Goal: Task Accomplishment & Management: Manage account settings

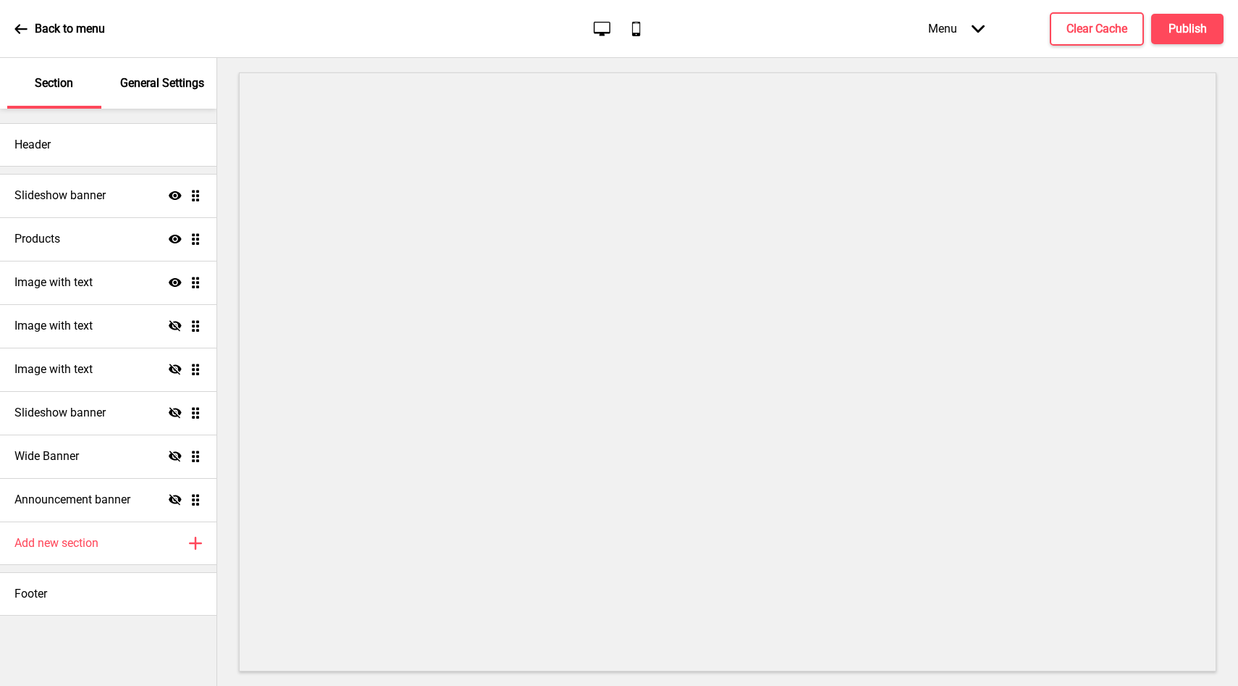
click at [182, 80] on p "General Settings" at bounding box center [162, 83] width 84 height 16
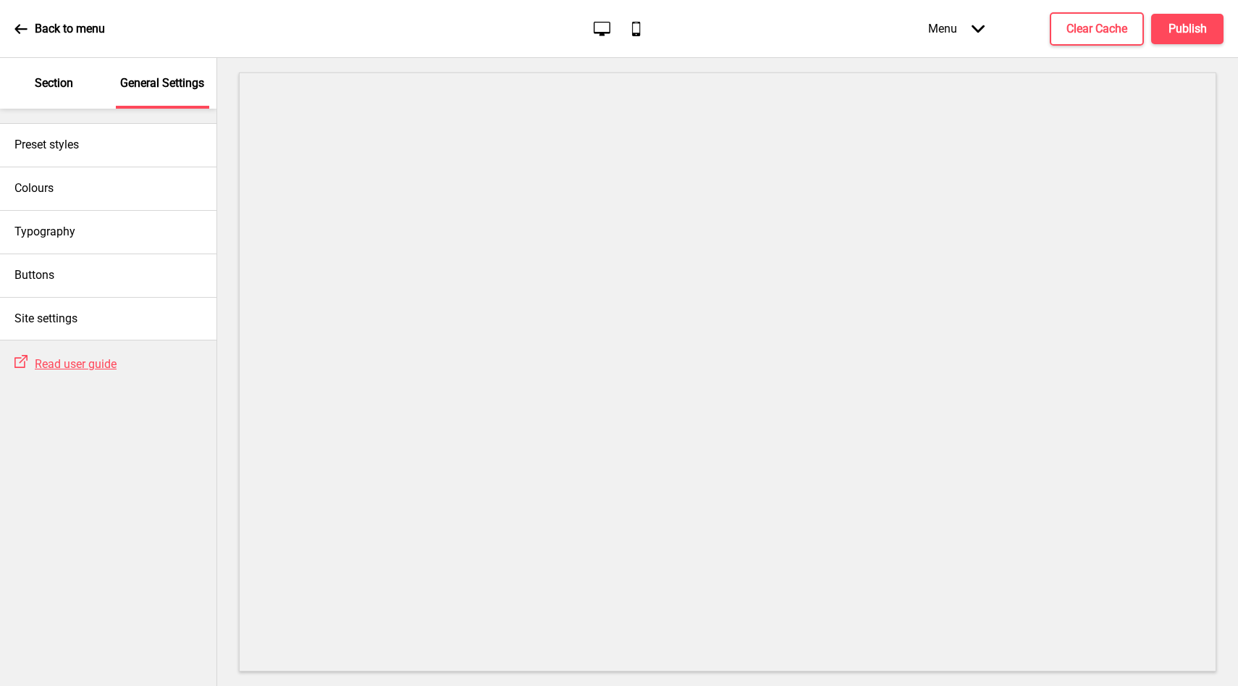
click at [74, 86] on div "Section" at bounding box center [54, 83] width 94 height 51
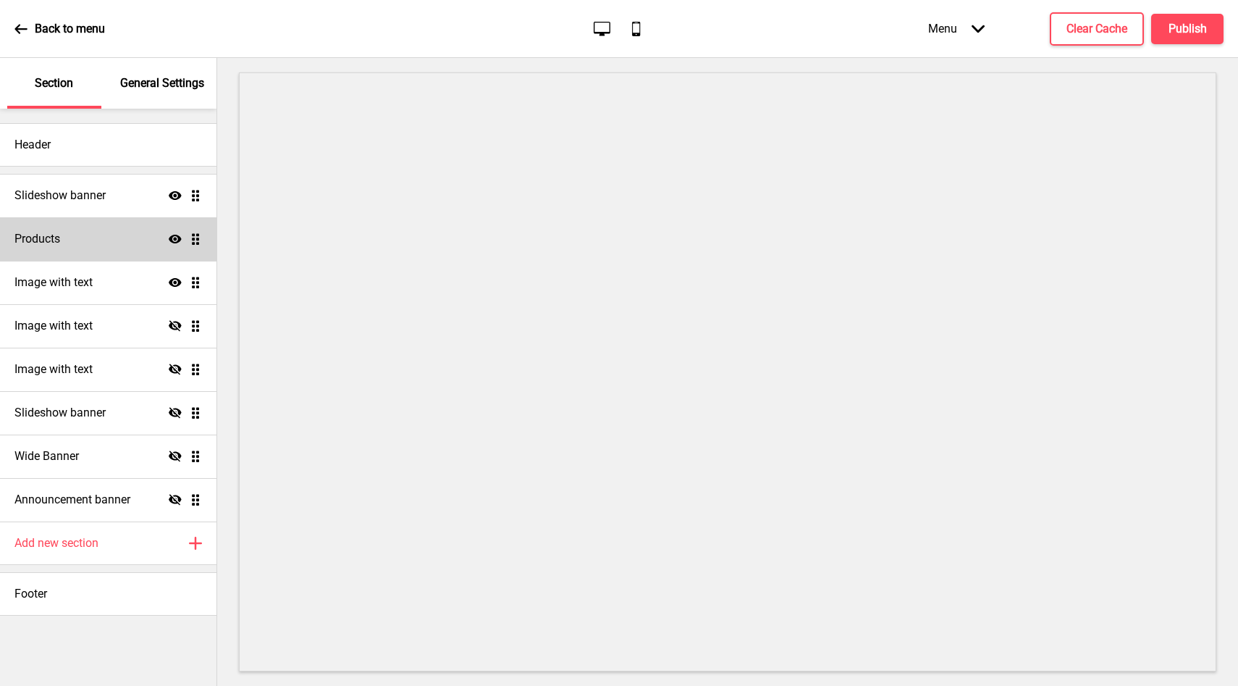
click at [85, 251] on div "Products Show Drag" at bounding box center [108, 238] width 216 height 43
select select "contain"
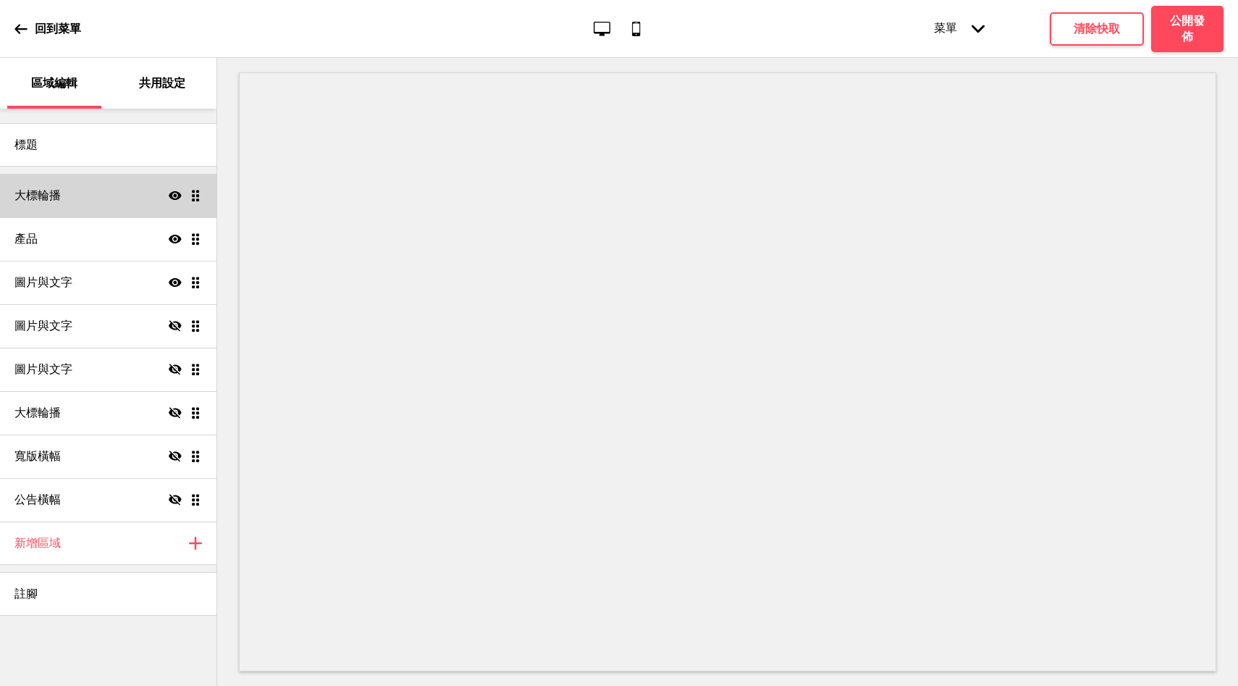
click at [63, 192] on div "大標輪播 顯示 拖曳" at bounding box center [108, 195] width 216 height 43
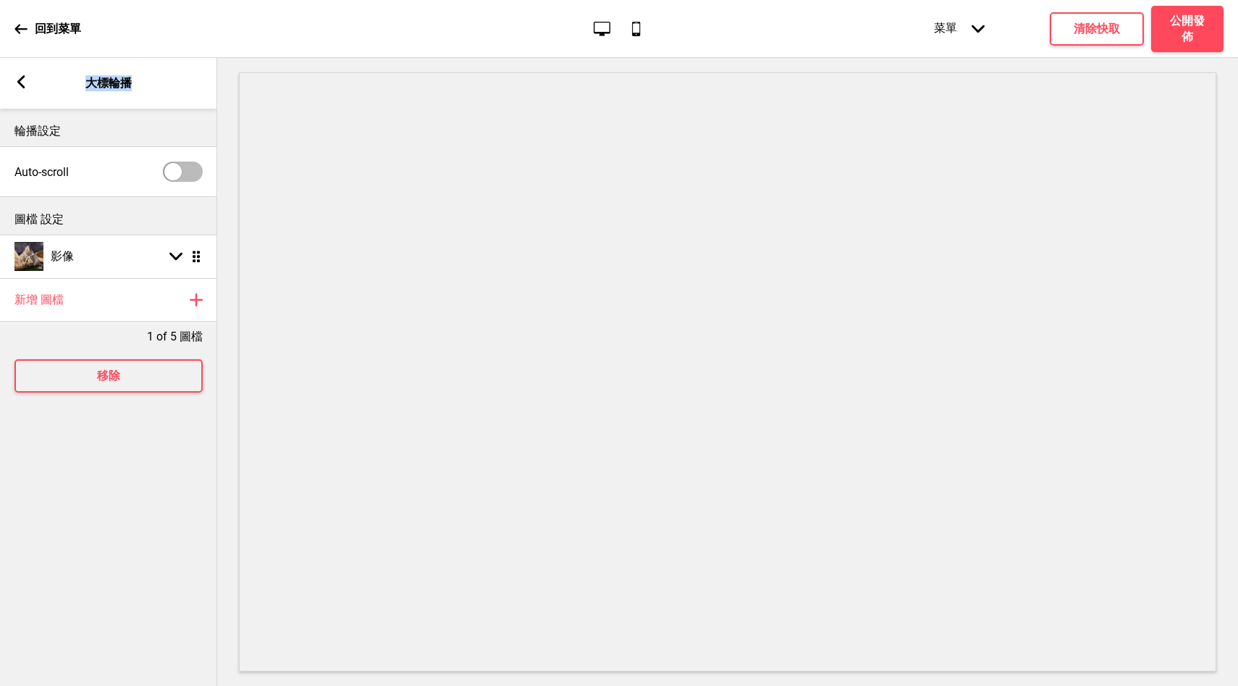
click at [26, 91] on div "箭頭left 大標輪播" at bounding box center [108, 83] width 217 height 51
click at [22, 83] on rect at bounding box center [20, 81] width 13 height 13
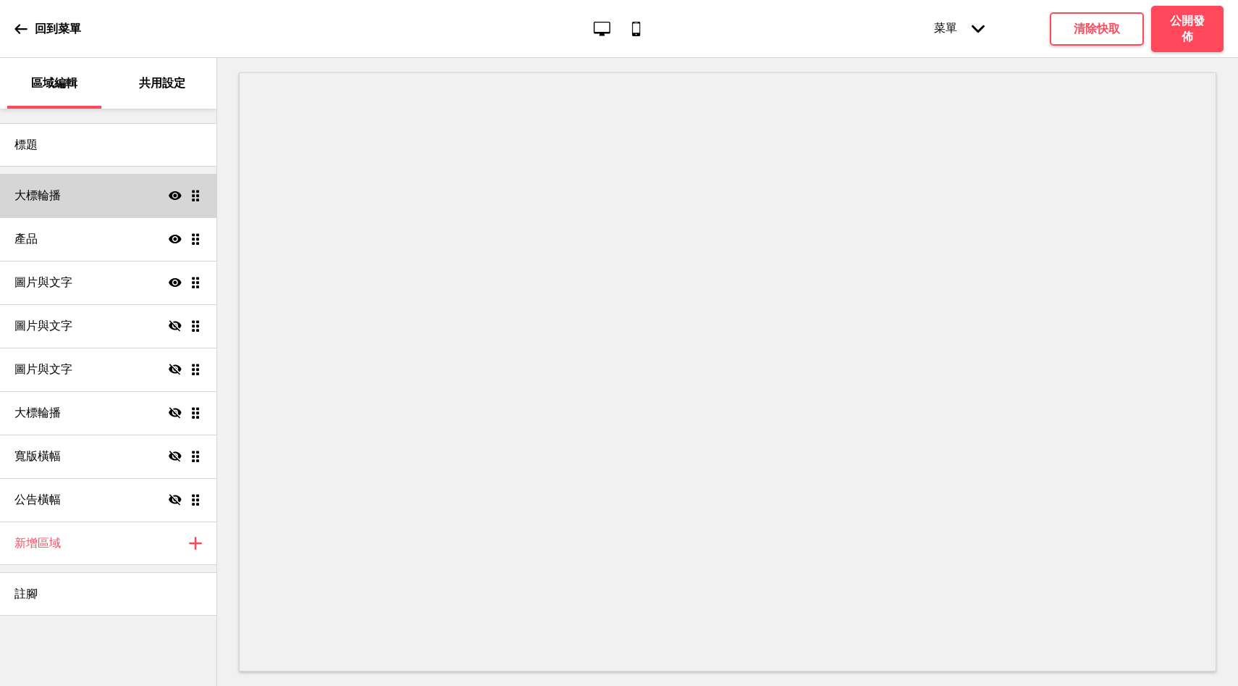
click at [175, 196] on icon at bounding box center [175, 195] width 13 height 9
click at [177, 193] on icon at bounding box center [175, 195] width 13 height 11
click at [180, 236] on icon "顯示" at bounding box center [175, 238] width 13 height 13
click at [180, 236] on icon "隱藏" at bounding box center [175, 238] width 13 height 13
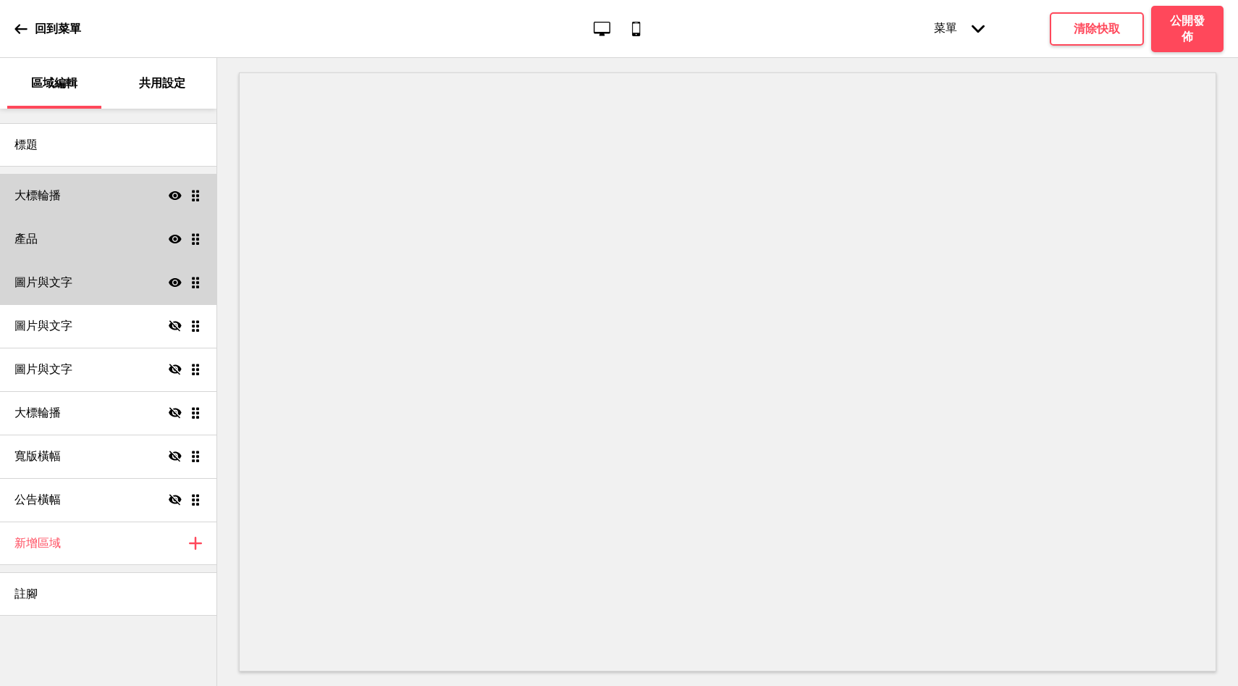
click at [170, 279] on icon at bounding box center [175, 282] width 13 height 9
click at [174, 286] on icon "隱藏" at bounding box center [175, 282] width 13 height 13
click at [177, 287] on icon "顯示" at bounding box center [175, 282] width 13 height 13
click at [177, 287] on icon "隱藏" at bounding box center [175, 282] width 13 height 13
click at [102, 278] on div "圖片與文字 顯示 拖曳" at bounding box center [108, 282] width 216 height 43
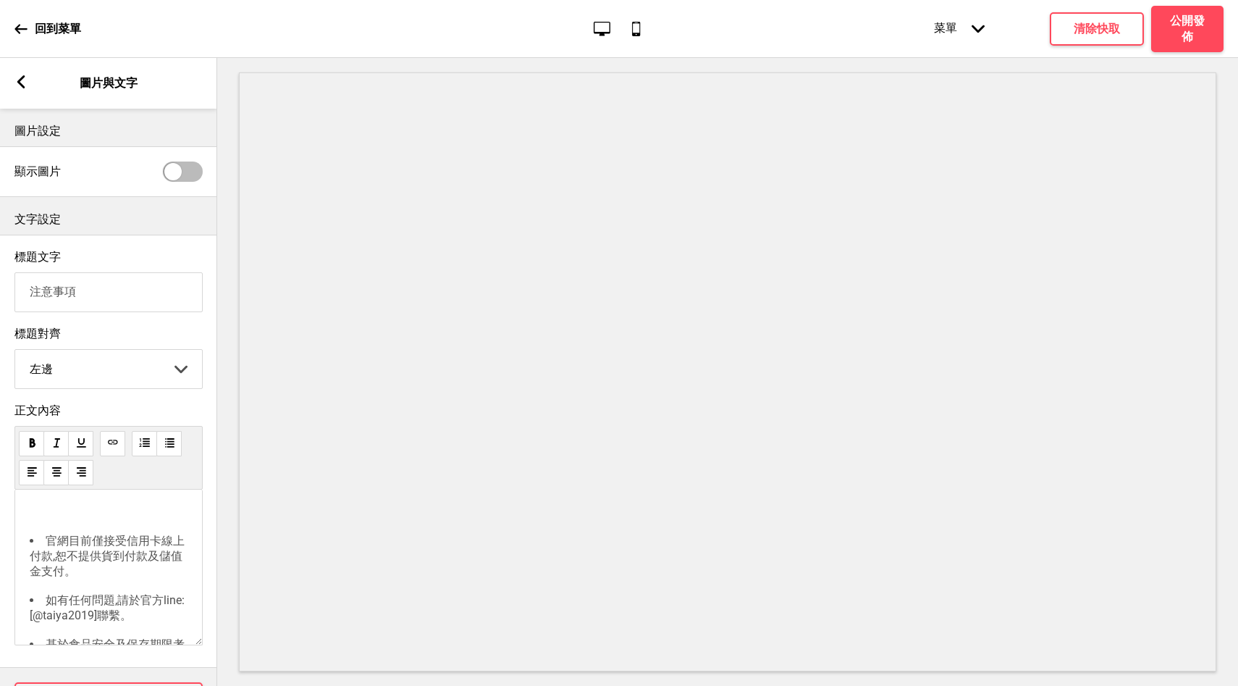
scroll to position [62, 0]
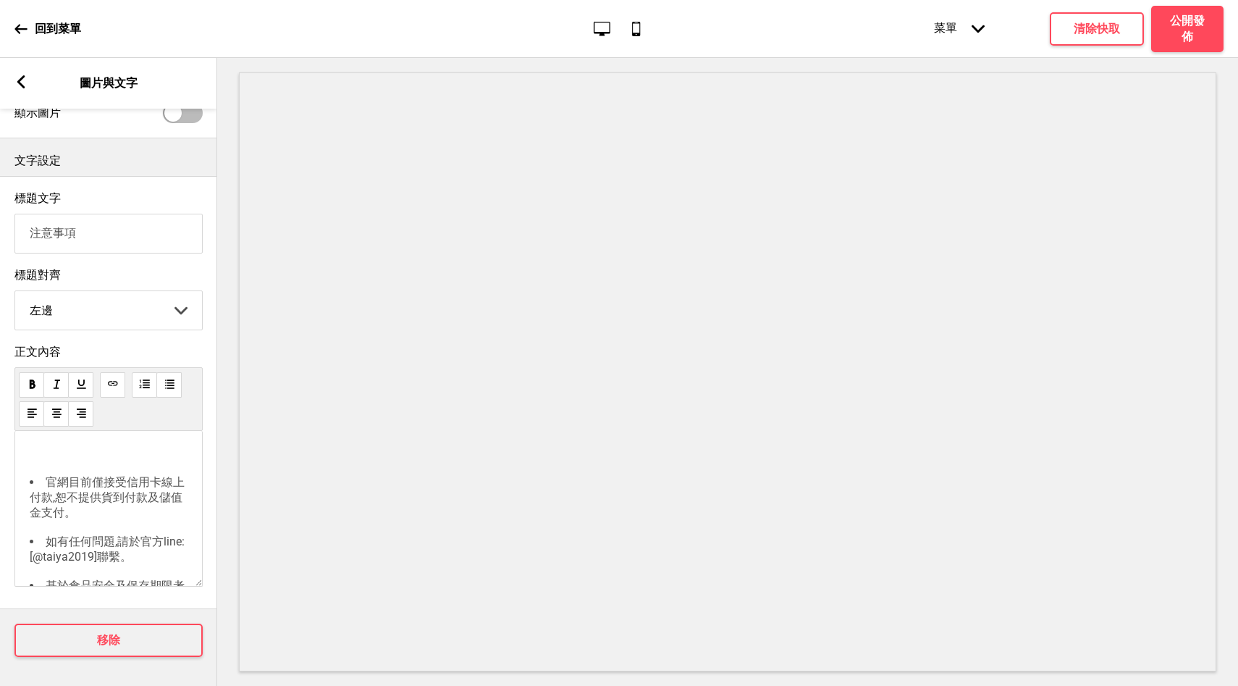
click at [22, 94] on div "箭頭left 圖片與文字" at bounding box center [108, 83] width 217 height 51
click at [22, 83] on rect at bounding box center [20, 81] width 13 height 13
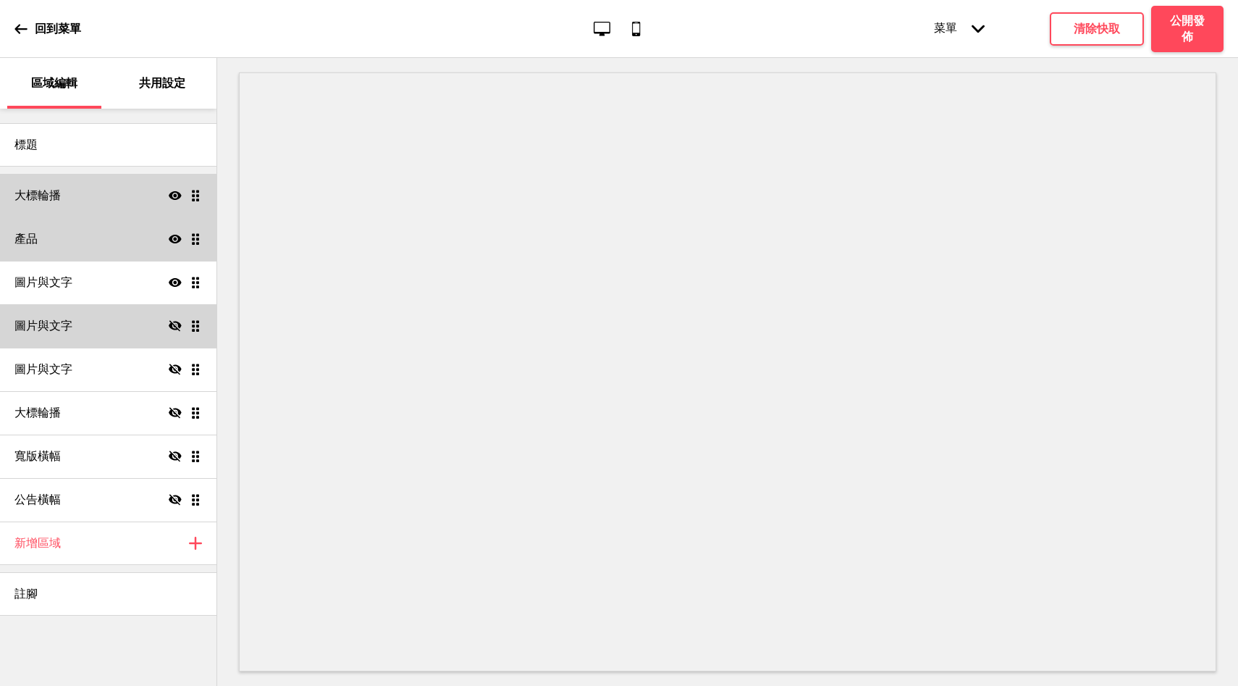
click at [174, 327] on icon "隱藏" at bounding box center [175, 325] width 13 height 13
click at [172, 321] on icon "顯示" at bounding box center [175, 325] width 13 height 13
click at [174, 370] on icon at bounding box center [175, 368] width 13 height 11
click at [175, 370] on icon at bounding box center [175, 369] width 13 height 9
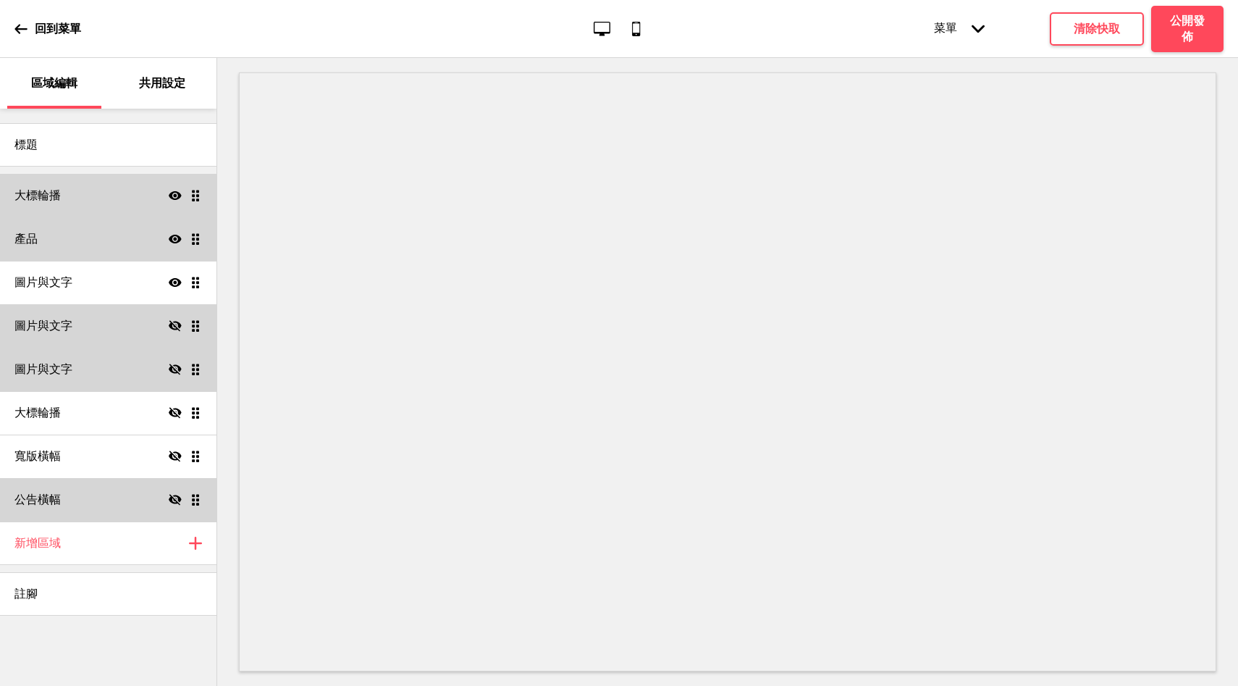
click at [165, 497] on div "公告橫幅 隱藏 拖曳" at bounding box center [108, 499] width 216 height 43
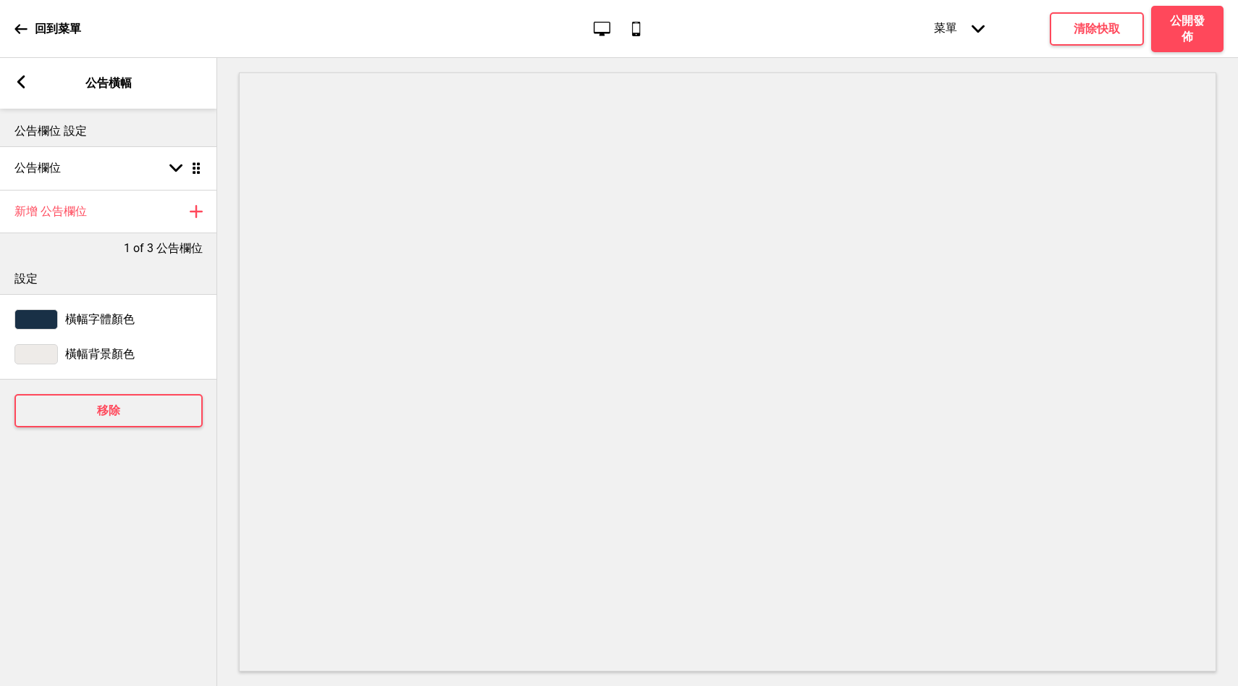
click at [26, 72] on div "箭頭left 公告橫幅" at bounding box center [108, 83] width 217 height 51
click at [15, 79] on rect at bounding box center [20, 81] width 13 height 13
